Goal: Find specific page/section: Find specific page/section

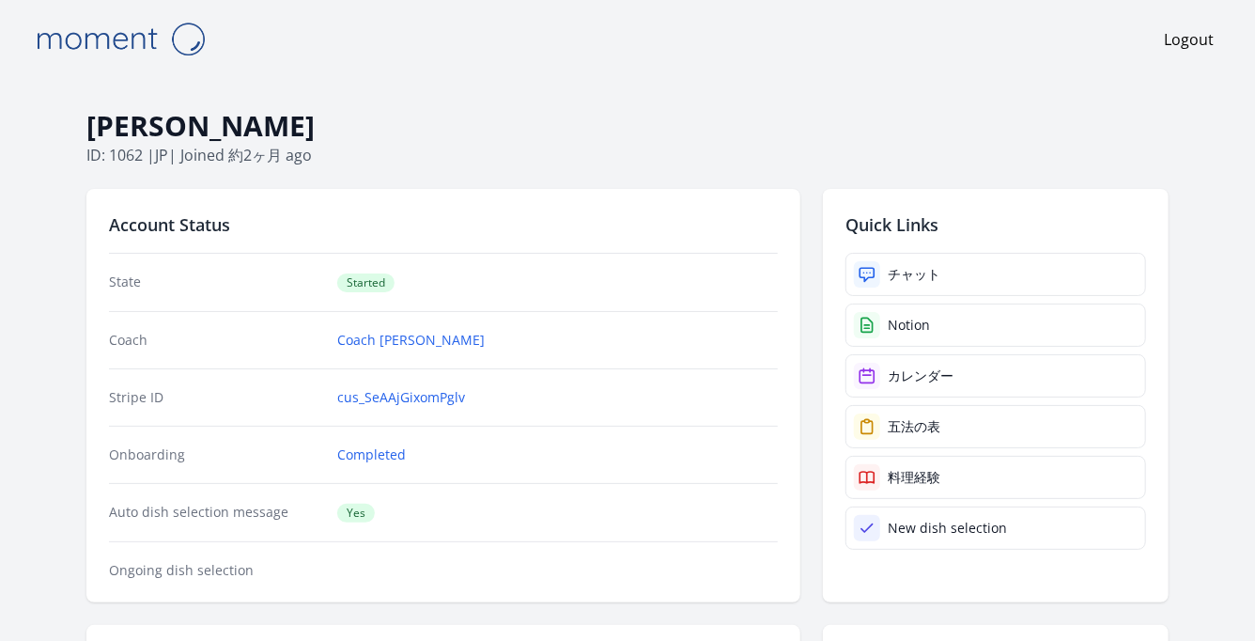
click at [506, 383] on div "Stripe ID cus_SeAAjGixomPglv" at bounding box center [443, 396] width 669 height 57
click at [471, 395] on dd "cus_SeAAjGixomPglv" at bounding box center [557, 397] width 441 height 19
click at [382, 402] on link "cus_SeAAjGixomPglv" at bounding box center [401, 397] width 128 height 19
click at [941, 279] on link "チャット" at bounding box center [996, 274] width 301 height 43
